Goal: Transaction & Acquisition: Purchase product/service

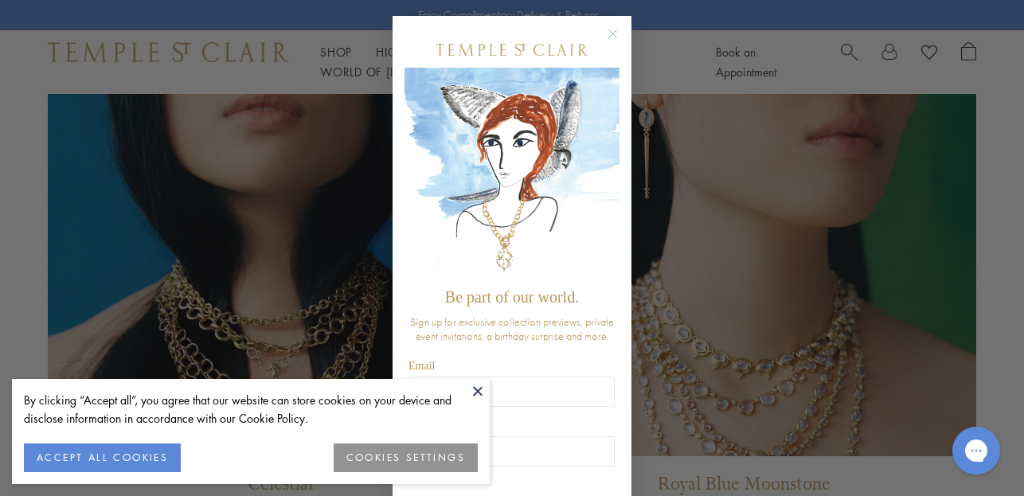
scroll to position [1325, 0]
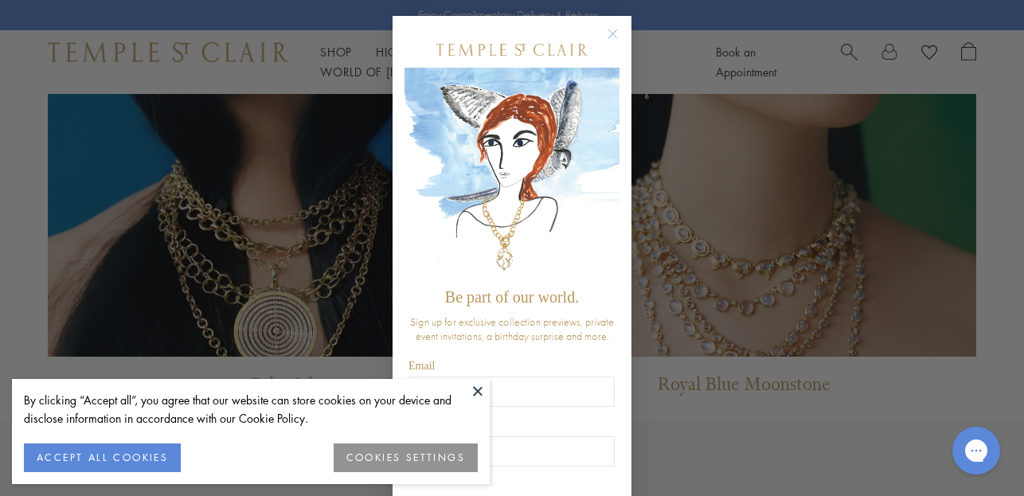
click at [608, 30] on circle "Close dialog" at bounding box center [612, 34] width 19 height 19
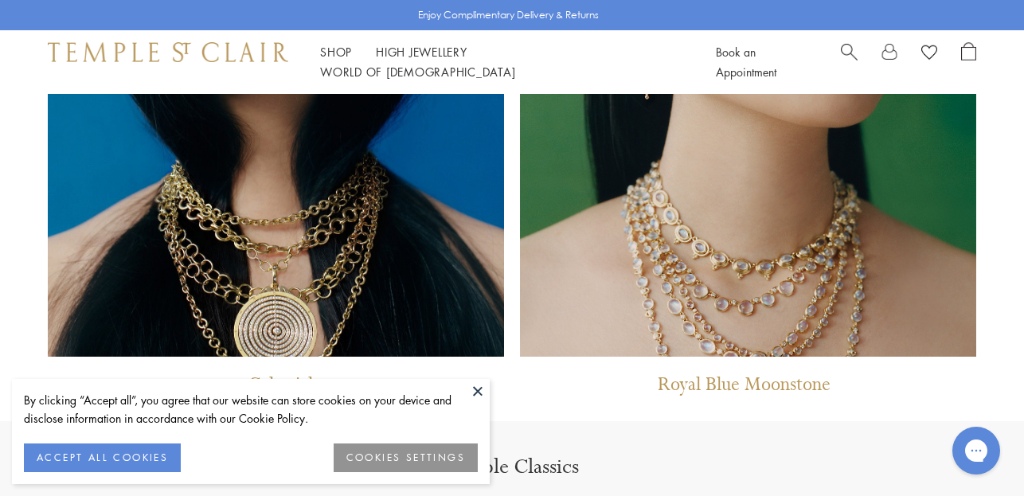
click at [479, 381] on button at bounding box center [478, 391] width 24 height 24
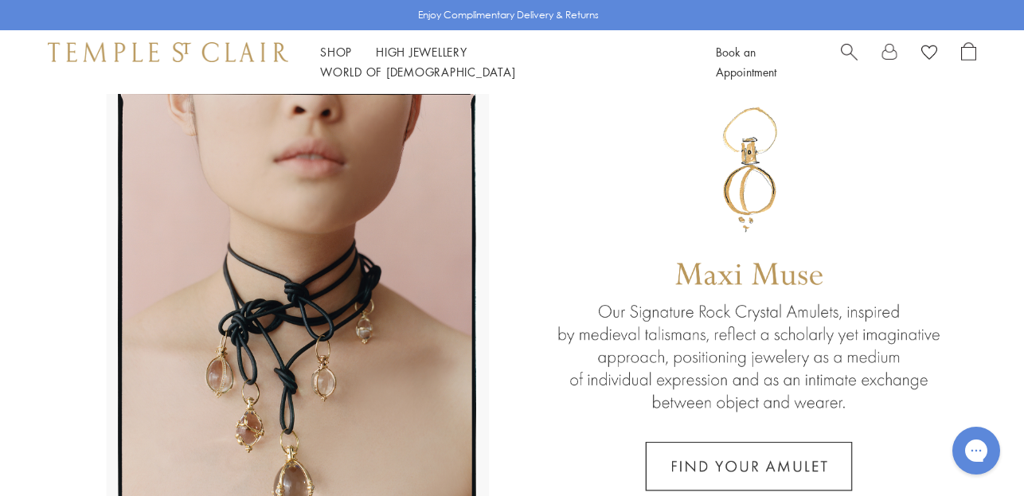
scroll to position [0, 0]
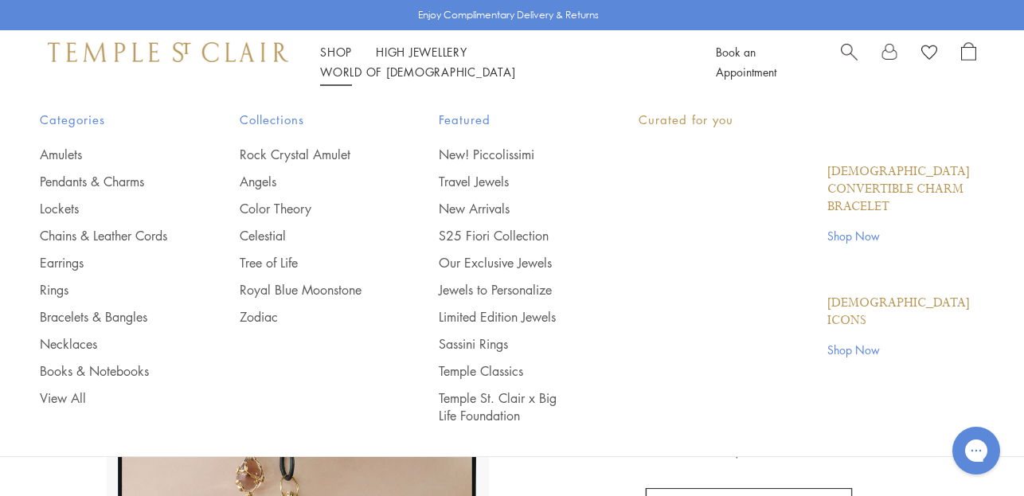
click at [328, 59] on link "Shop Shop" at bounding box center [336, 52] width 32 height 16
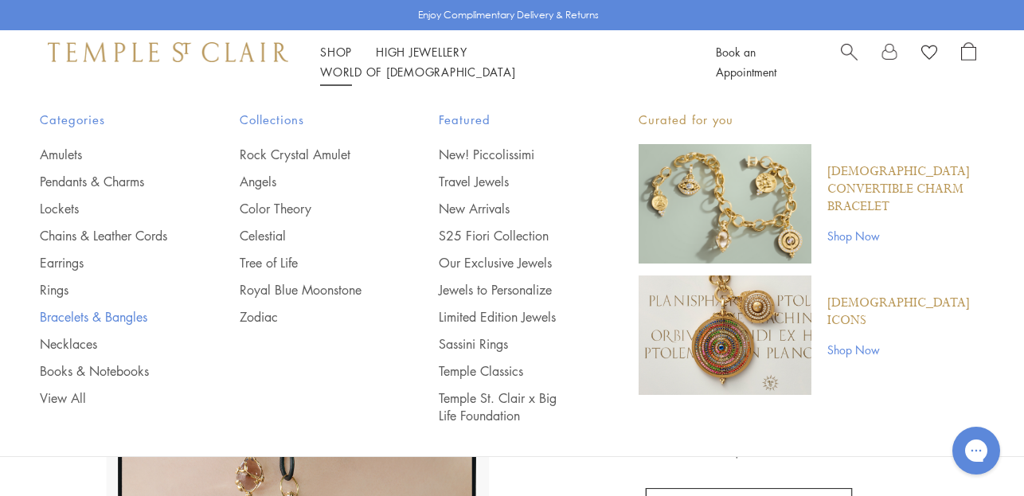
click at [115, 313] on link "Bracelets & Bangles" at bounding box center [108, 317] width 136 height 18
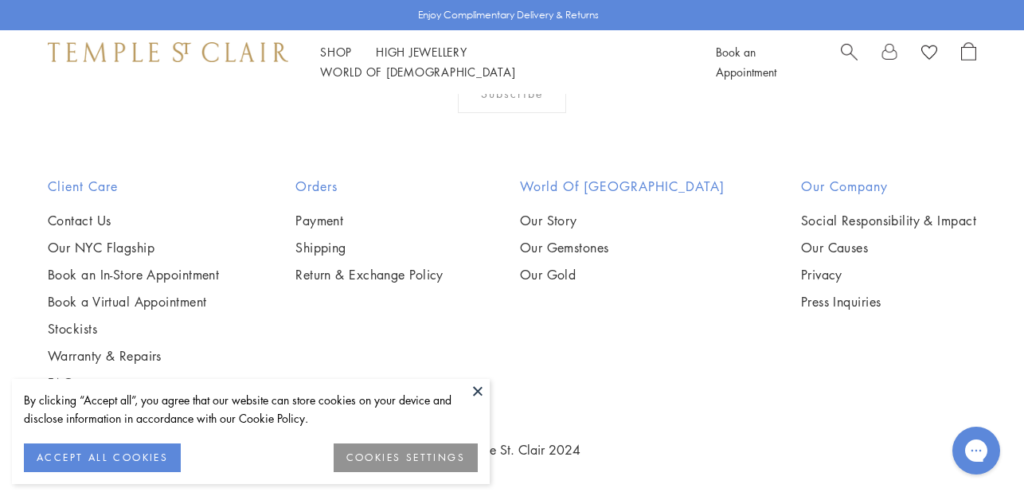
click at [158, 380] on div "By clicking “Accept all”, you agree that our website can store cookies on your …" at bounding box center [251, 431] width 478 height 105
click at [476, 396] on button at bounding box center [478, 391] width 24 height 24
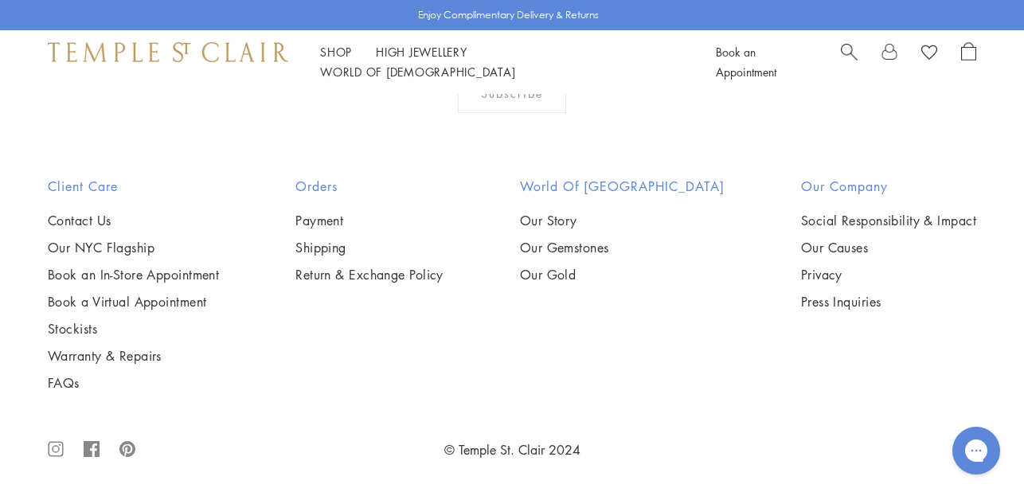
scroll to position [3295, 0]
click at [0, 0] on img at bounding box center [0, 0] width 0 height 0
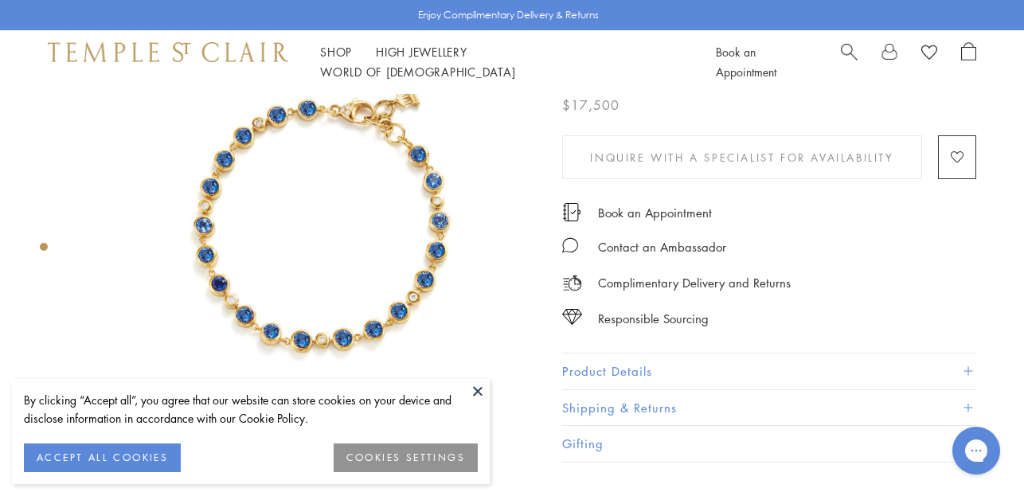
scroll to position [88, 0]
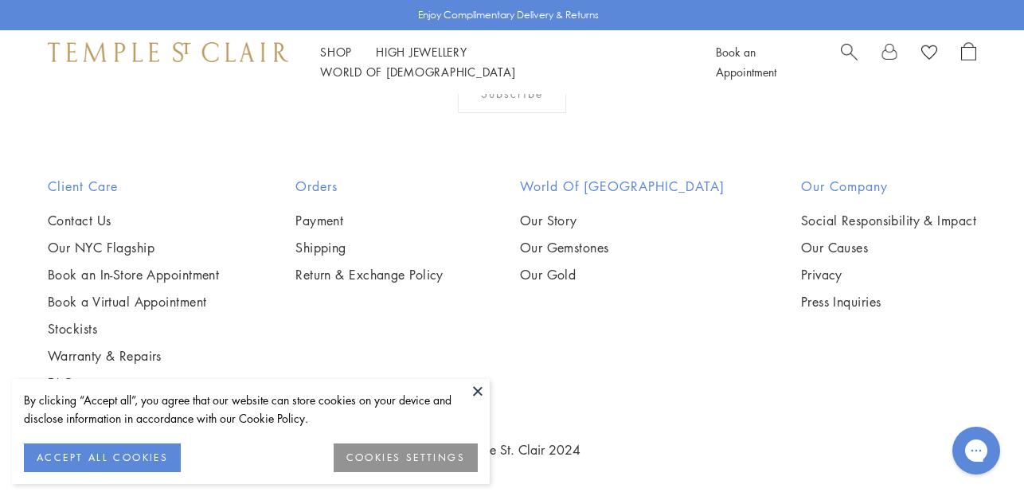
scroll to position [2624, 0]
click at [0, 0] on img at bounding box center [0, 0] width 0 height 0
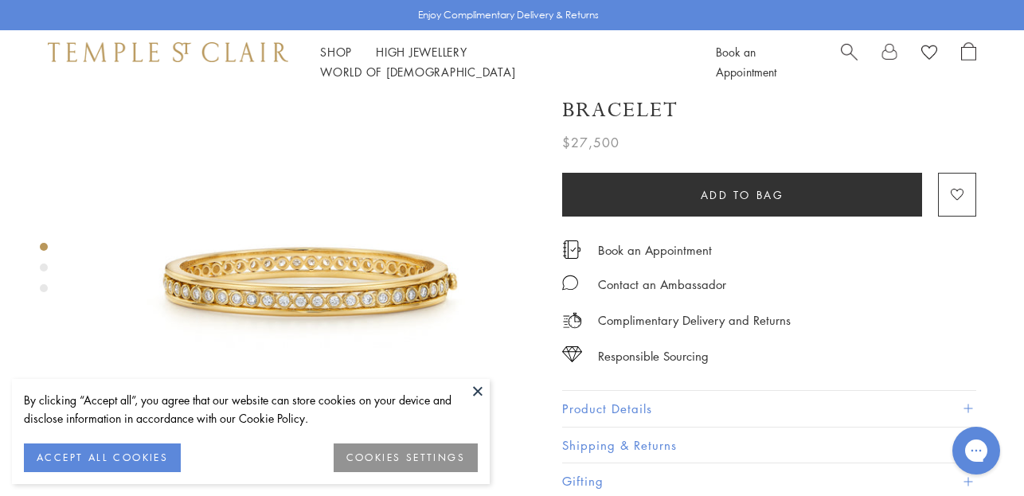
scroll to position [63, 0]
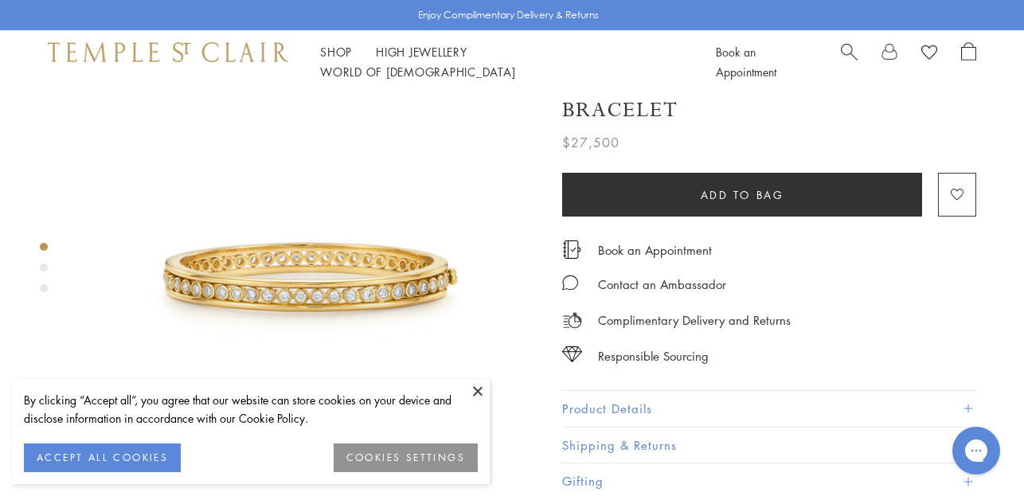
click at [355, 276] on img at bounding box center [309, 260] width 459 height 459
click at [41, 270] on div "Product gallery navigation" at bounding box center [44, 268] width 8 height 8
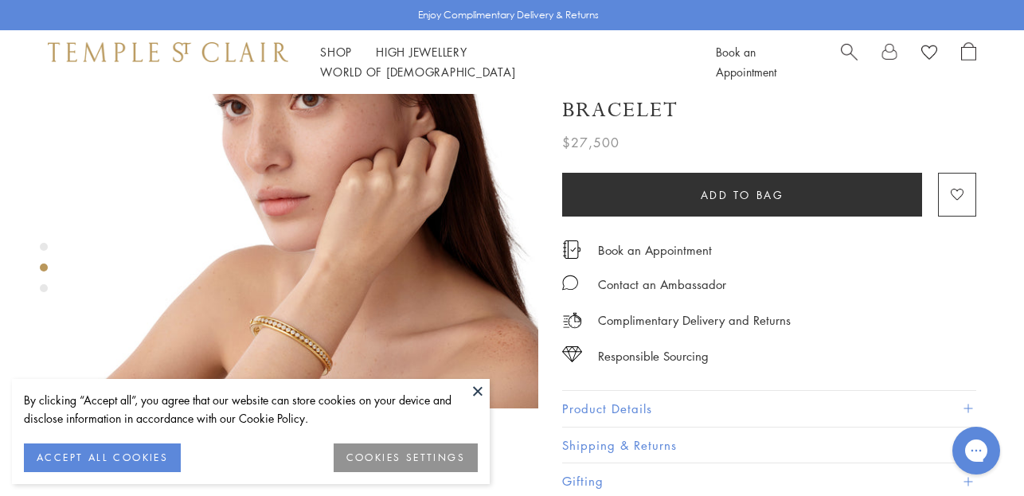
scroll to position [629, 0]
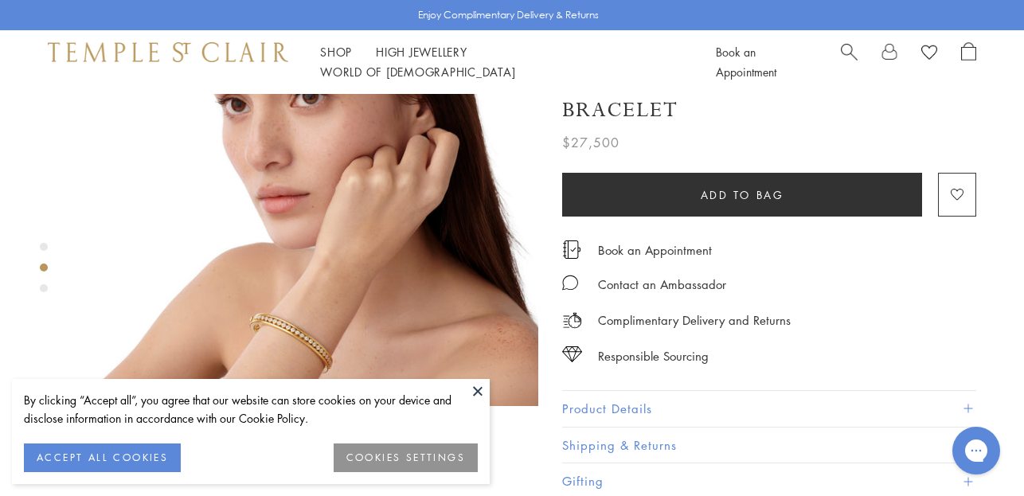
click at [45, 288] on div "Product gallery navigation" at bounding box center [44, 288] width 8 height 8
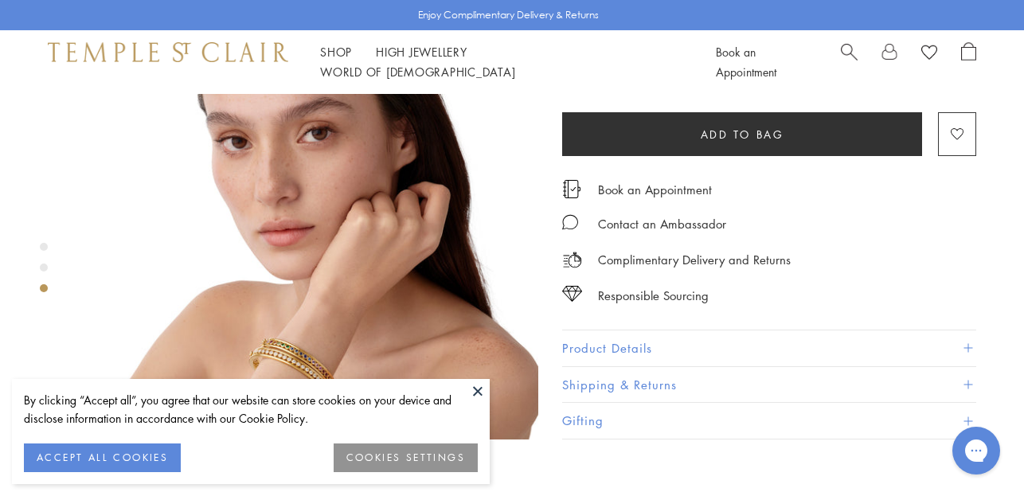
scroll to position [1080, 0]
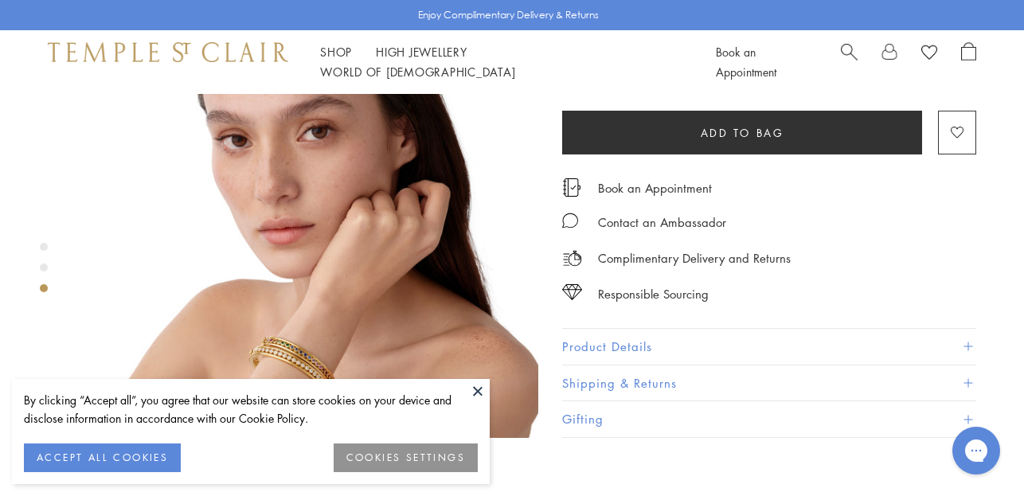
click at [293, 277] on img at bounding box center [309, 208] width 459 height 459
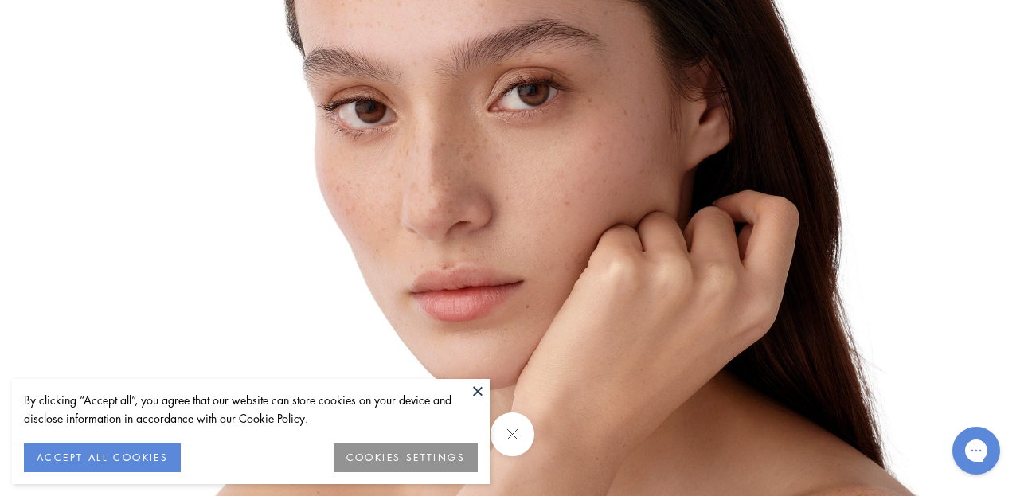
click at [481, 394] on button at bounding box center [478, 391] width 24 height 24
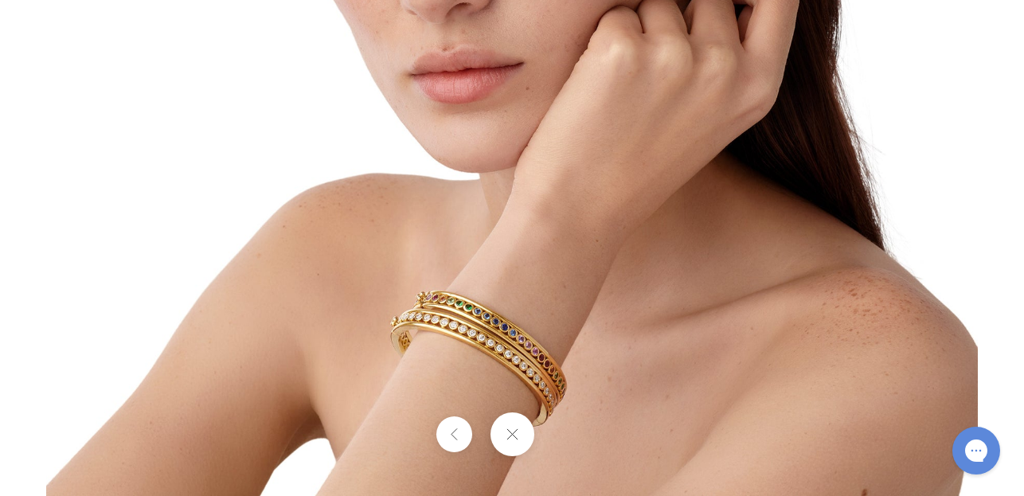
click at [461, 299] on img at bounding box center [512, 30] width 932 height 932
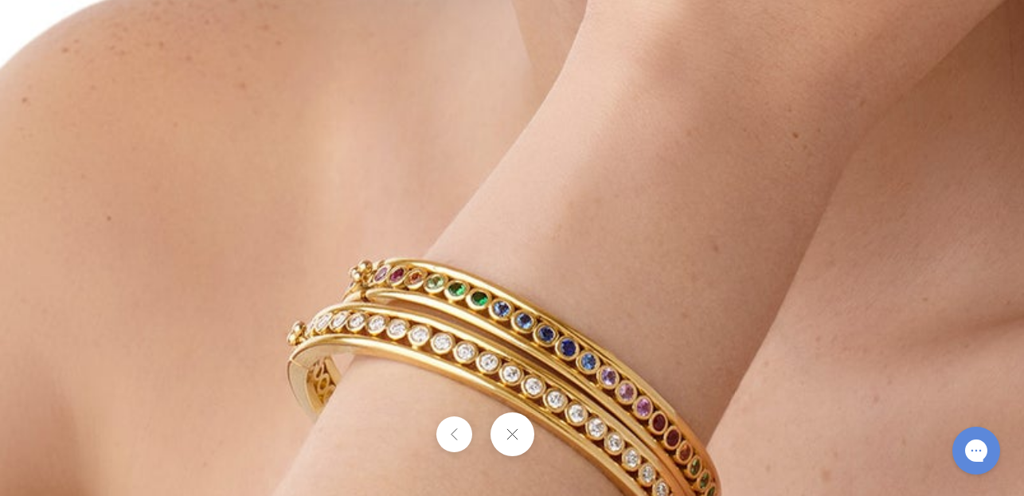
drag, startPoint x: 494, startPoint y: 350, endPoint x: 470, endPoint y: 232, distance: 119.4
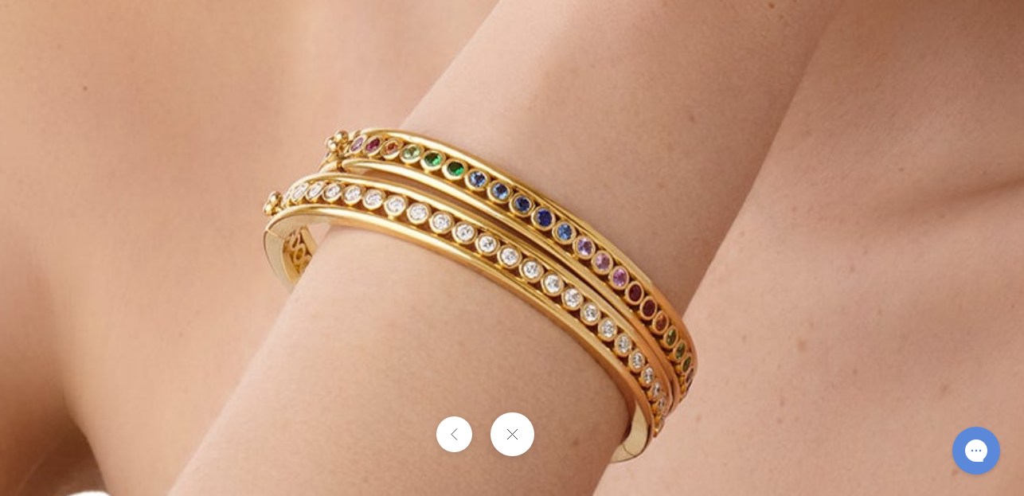
click at [507, 447] on button at bounding box center [512, 434] width 44 height 44
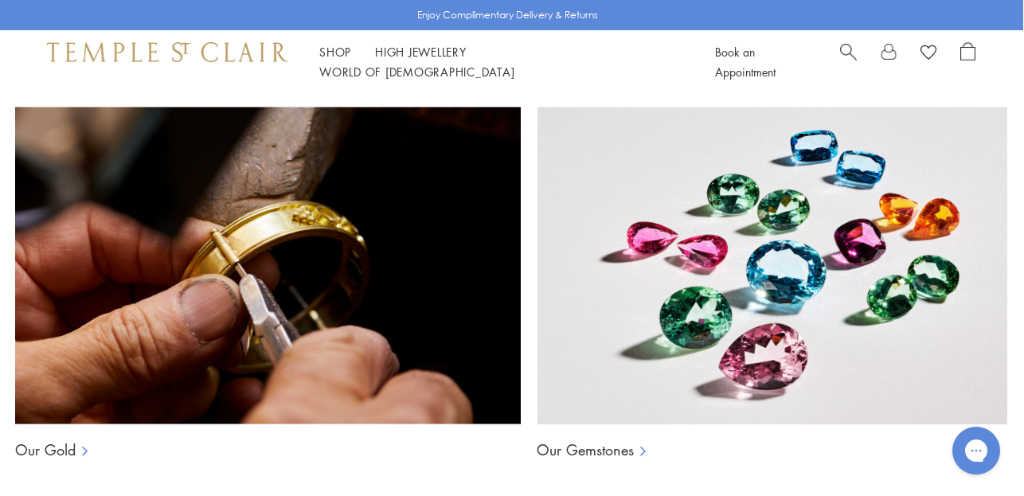
scroll to position [1898, 1]
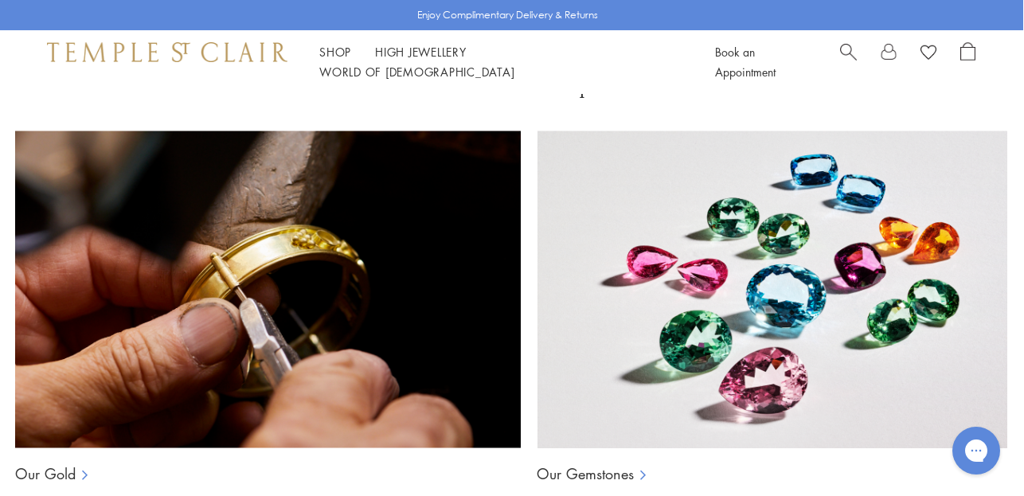
click at [693, 301] on img at bounding box center [790, 290] width 506 height 318
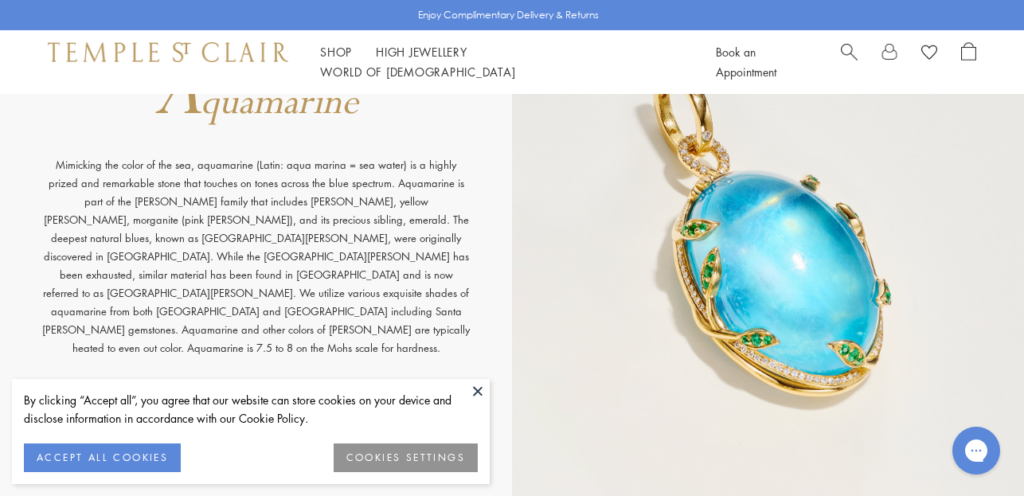
scroll to position [1257, 0]
